Goal: Find specific page/section: Find specific page/section

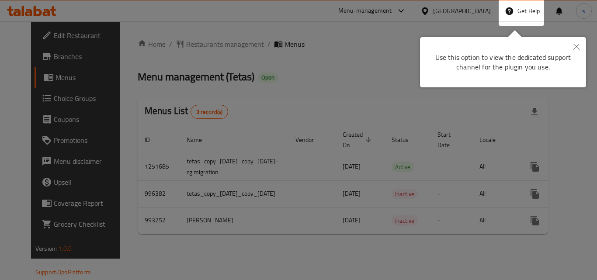
click at [571, 43] on button "Close" at bounding box center [575, 47] width 19 height 20
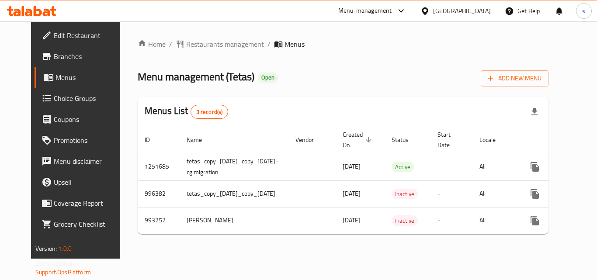
click at [474, 10] on div "Kuwait" at bounding box center [462, 11] width 58 height 10
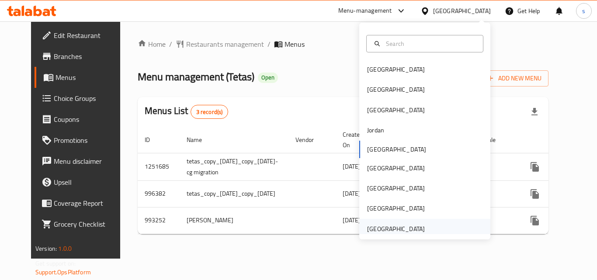
click at [427, 225] on div "United Arab Emirates" at bounding box center [424, 229] width 131 height 20
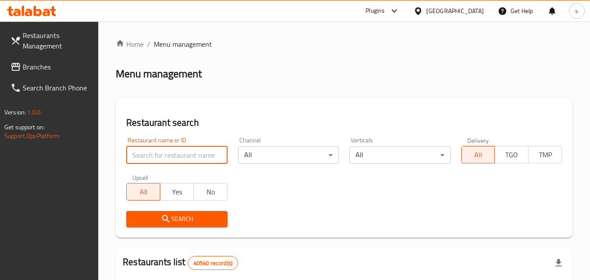
click at [179, 161] on input "search" at bounding box center [176, 154] width 101 height 17
paste input "770486"
type input "770486"
click button "Search" at bounding box center [176, 219] width 101 height 16
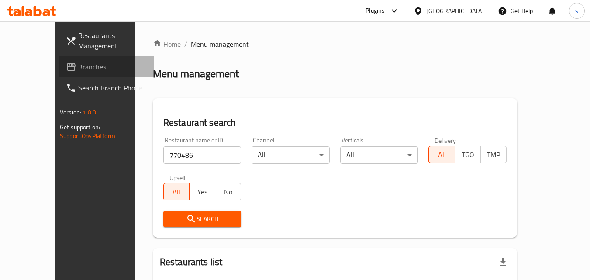
click at [78, 65] on span "Branches" at bounding box center [112, 67] width 69 height 10
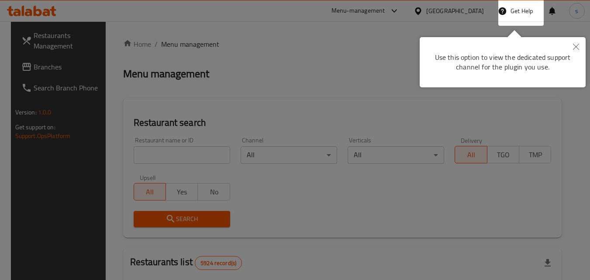
click at [581, 50] on button "Close" at bounding box center [575, 47] width 19 height 20
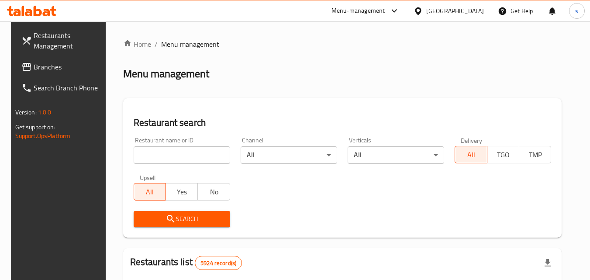
click at [478, 10] on div "Bahrain" at bounding box center [455, 11] width 58 height 10
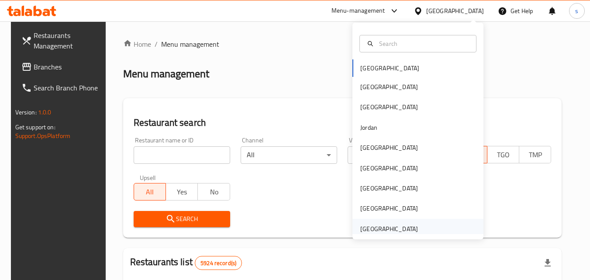
click at [416, 224] on div "[GEOGRAPHIC_DATA]" at bounding box center [389, 229] width 72 height 20
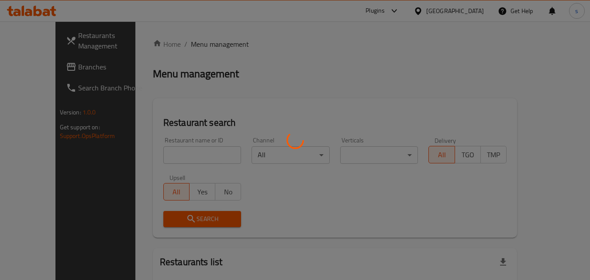
click at [55, 72] on div at bounding box center [295, 140] width 590 height 280
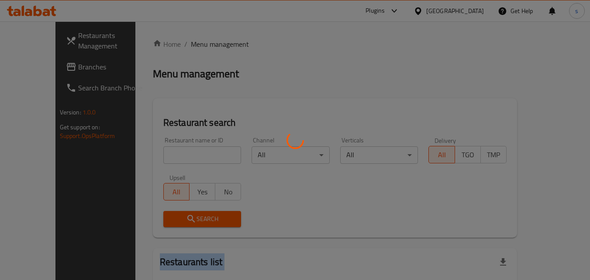
click at [55, 72] on div at bounding box center [295, 140] width 590 height 280
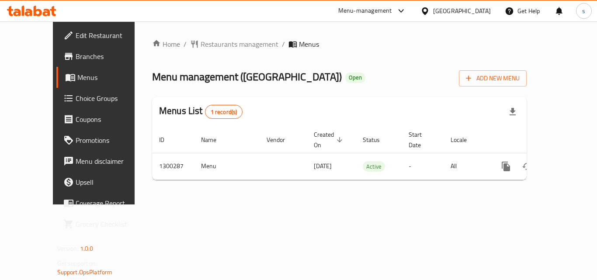
click at [76, 55] on span "Branches" at bounding box center [111, 56] width 70 height 10
